Goal: Information Seeking & Learning: Learn about a topic

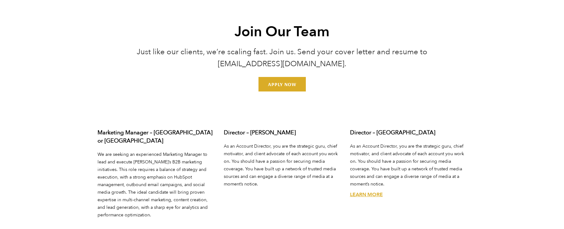
scroll to position [2334, 0]
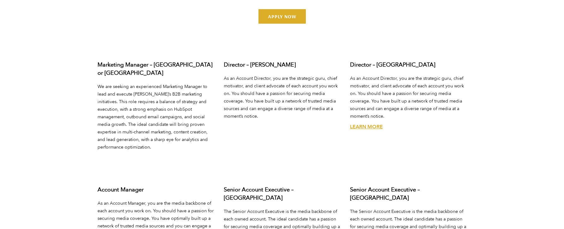
click at [373, 123] on link "Learn More" at bounding box center [366, 126] width 33 height 7
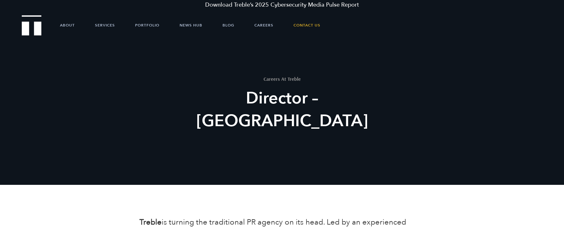
scroll to position [1, 0]
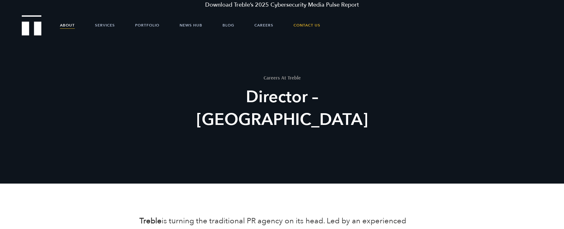
click at [62, 20] on link "About" at bounding box center [67, 25] width 15 height 19
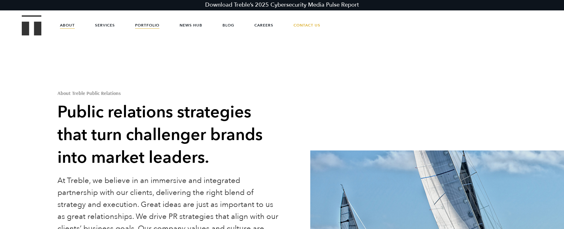
click at [149, 24] on link "Portfolio" at bounding box center [147, 25] width 24 height 19
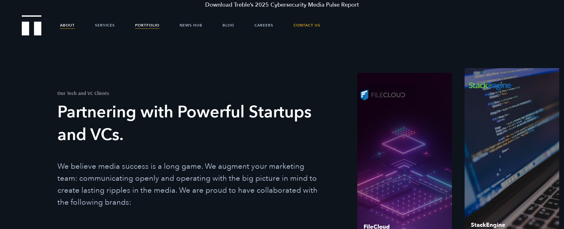
click at [72, 26] on link "About" at bounding box center [67, 25] width 15 height 19
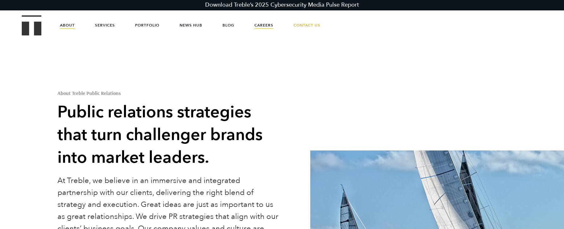
click at [268, 27] on link "Careers" at bounding box center [263, 25] width 19 height 19
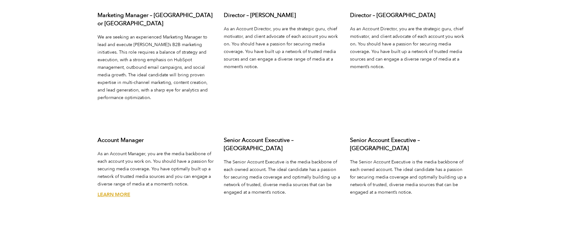
scroll to position [2423, 0]
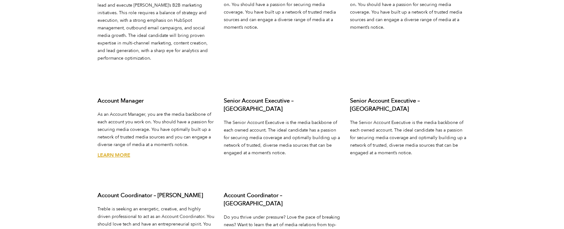
click at [112, 152] on link "Learn More" at bounding box center [113, 155] width 33 height 7
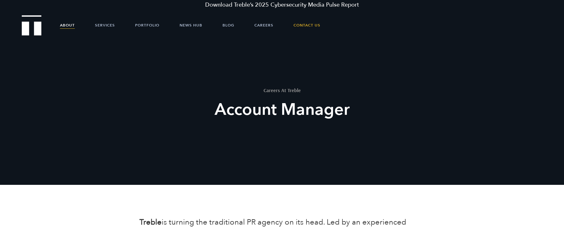
click at [67, 23] on link "About" at bounding box center [67, 25] width 15 height 19
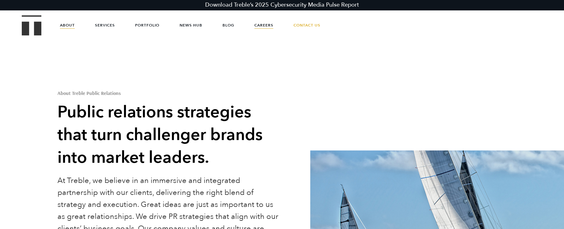
click at [267, 24] on link "Careers" at bounding box center [263, 25] width 19 height 19
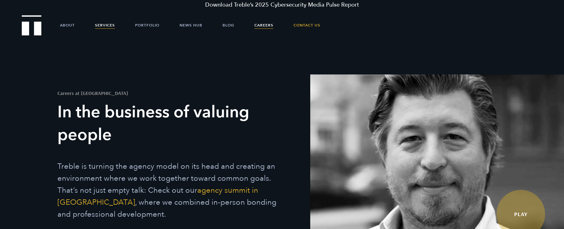
click at [109, 28] on link "Services" at bounding box center [105, 25] width 20 height 19
